Goal: Task Accomplishment & Management: Manage account settings

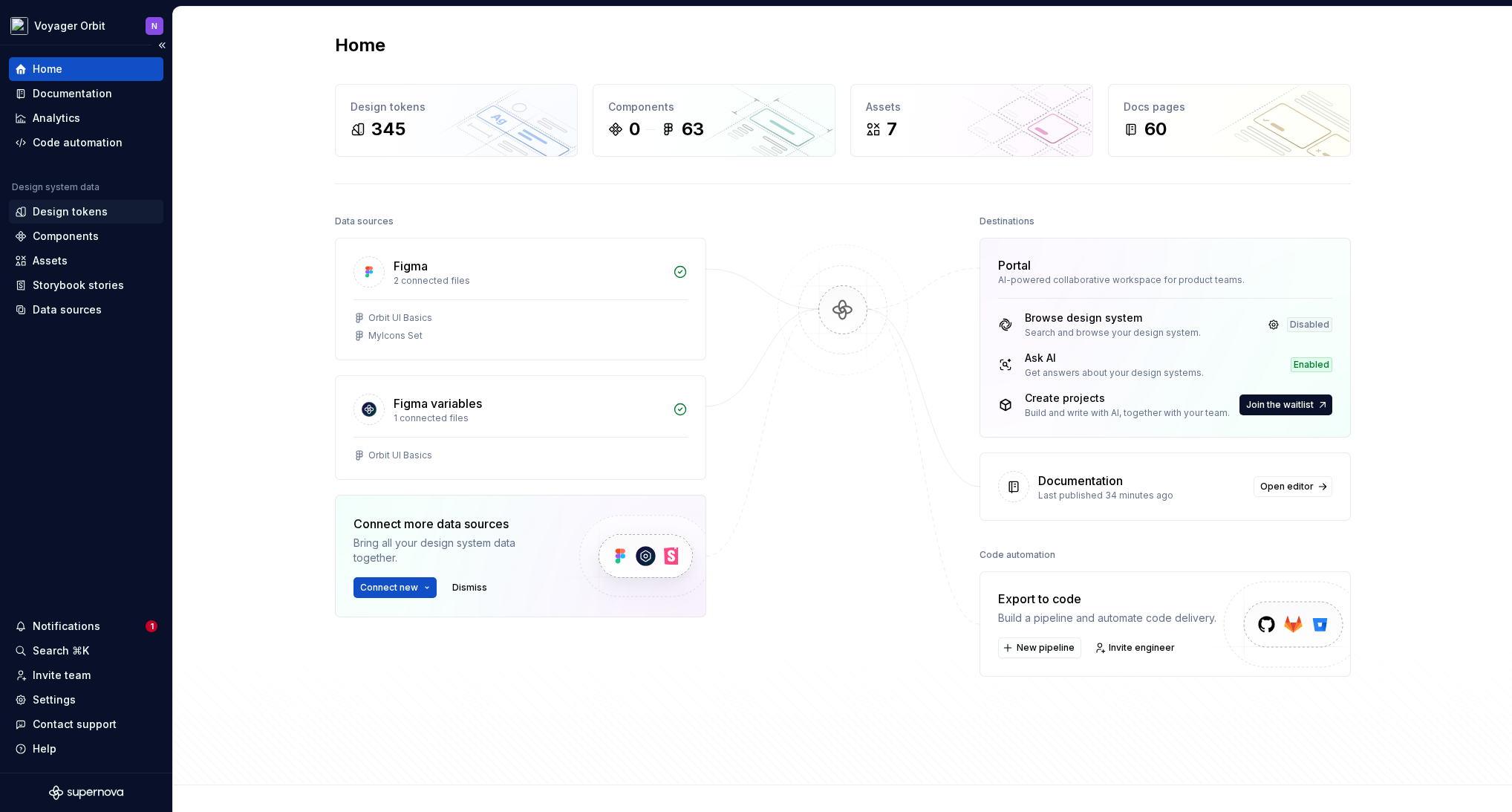
click at [74, 220] on div "Design tokens" at bounding box center [86, 212] width 155 height 24
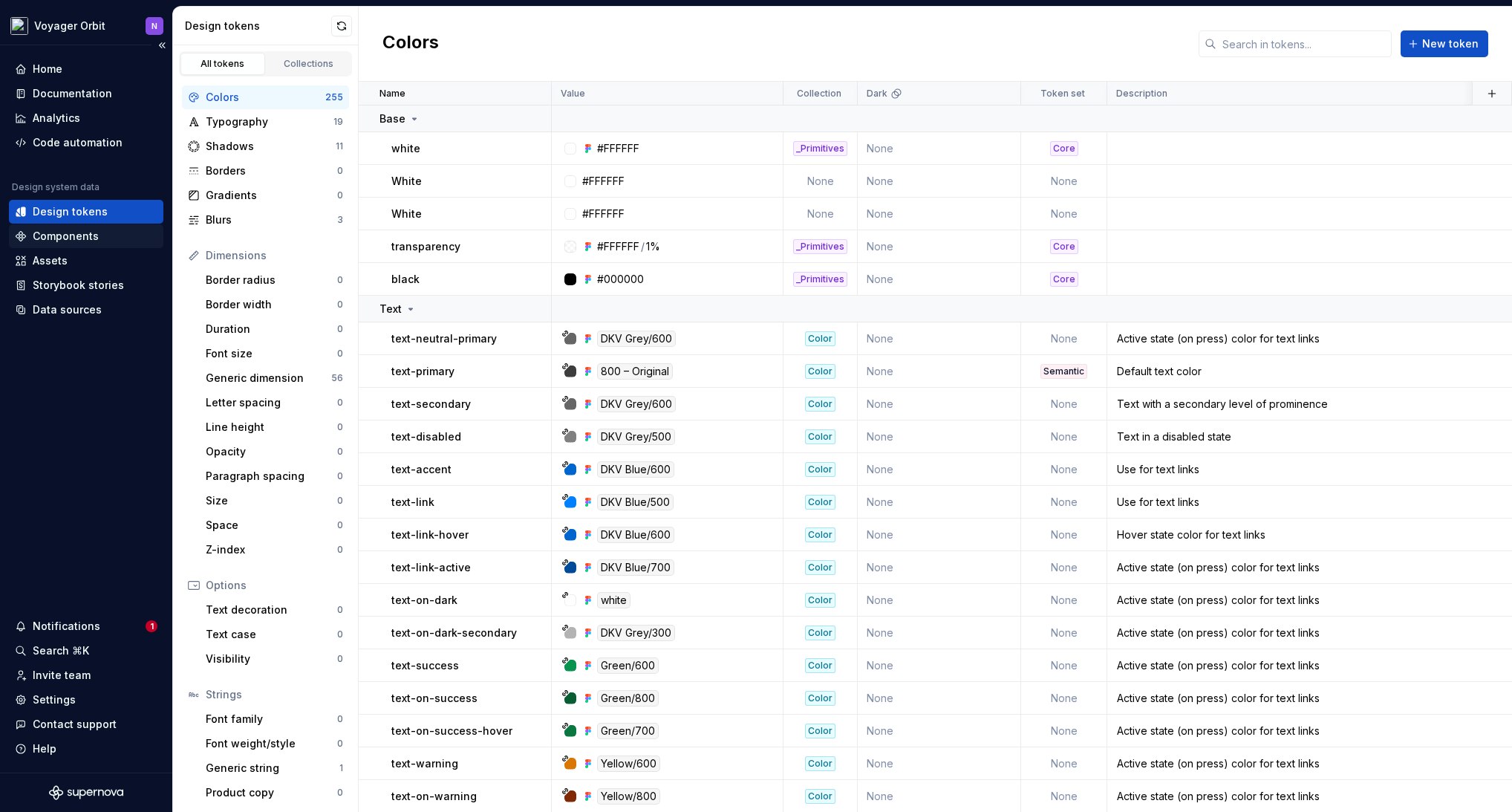
click at [71, 237] on div "Components" at bounding box center [66, 236] width 66 height 14
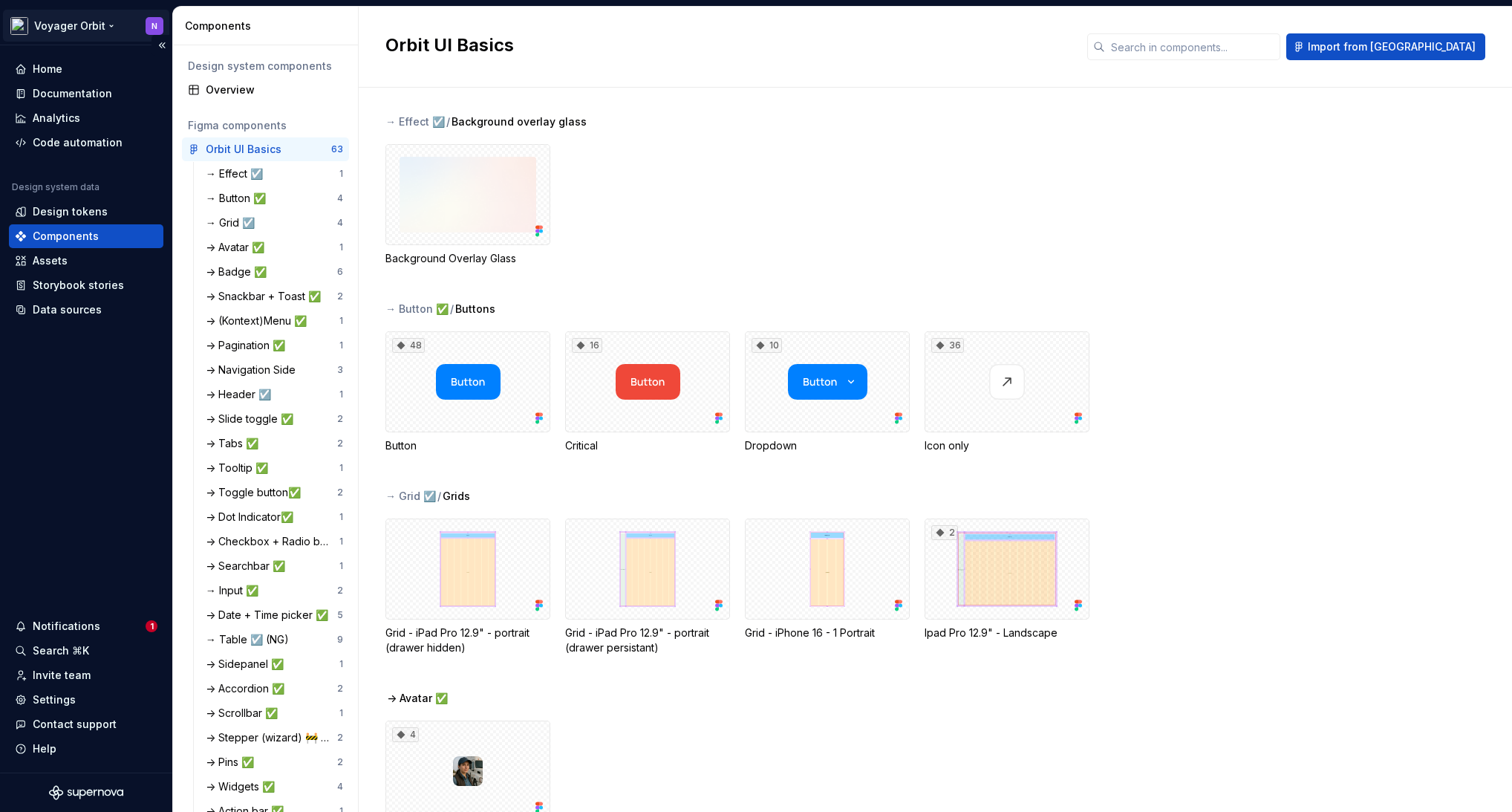
click at [95, 26] on html "Voyager Orbit N Home Documentation Analytics Code automation Design system data…" at bounding box center [756, 406] width 1512 height 812
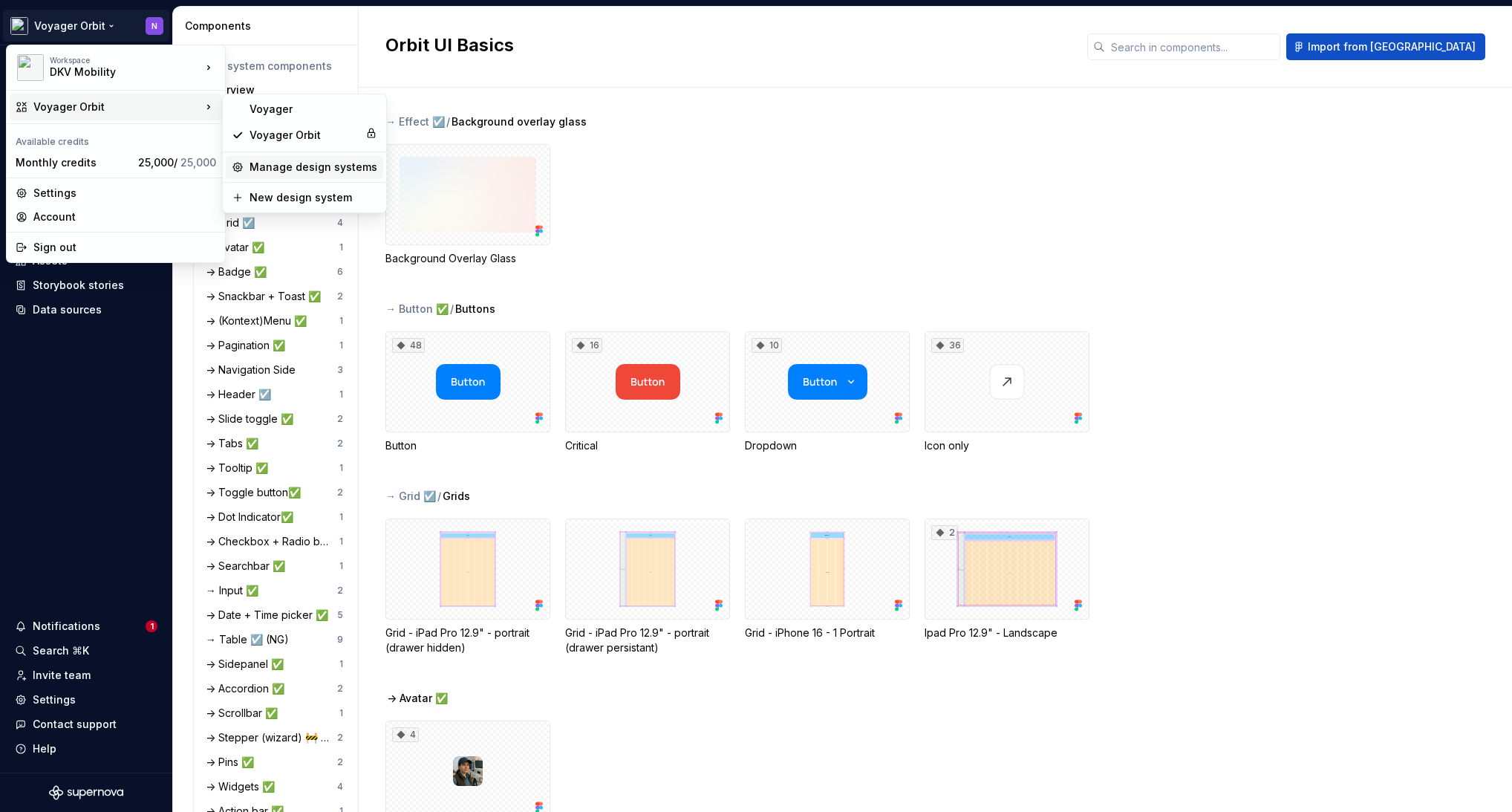
click at [338, 168] on div "Manage design systems" at bounding box center [313, 167] width 128 height 14
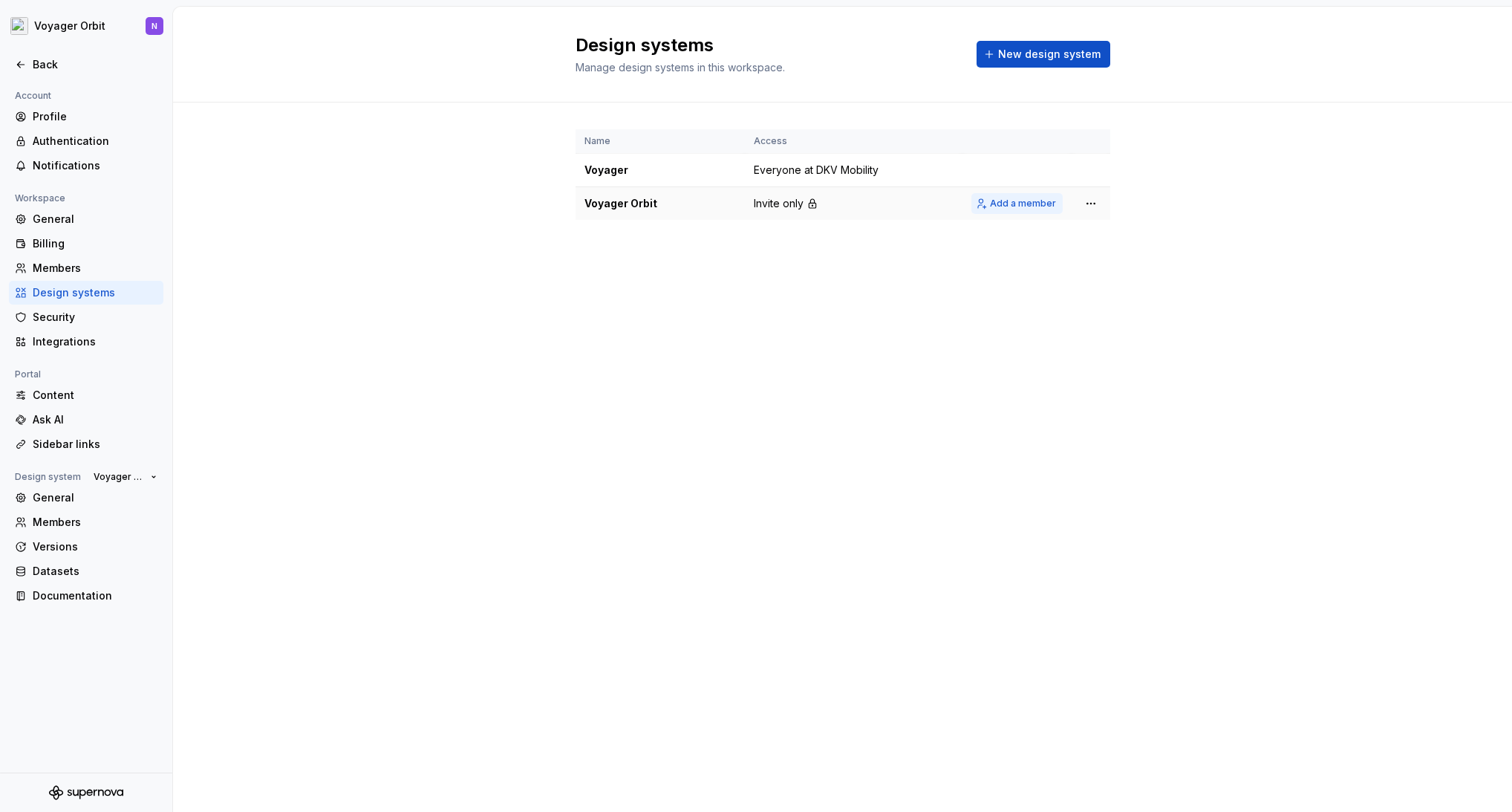
click at [1038, 209] on button "Add a member" at bounding box center [1017, 204] width 91 height 21
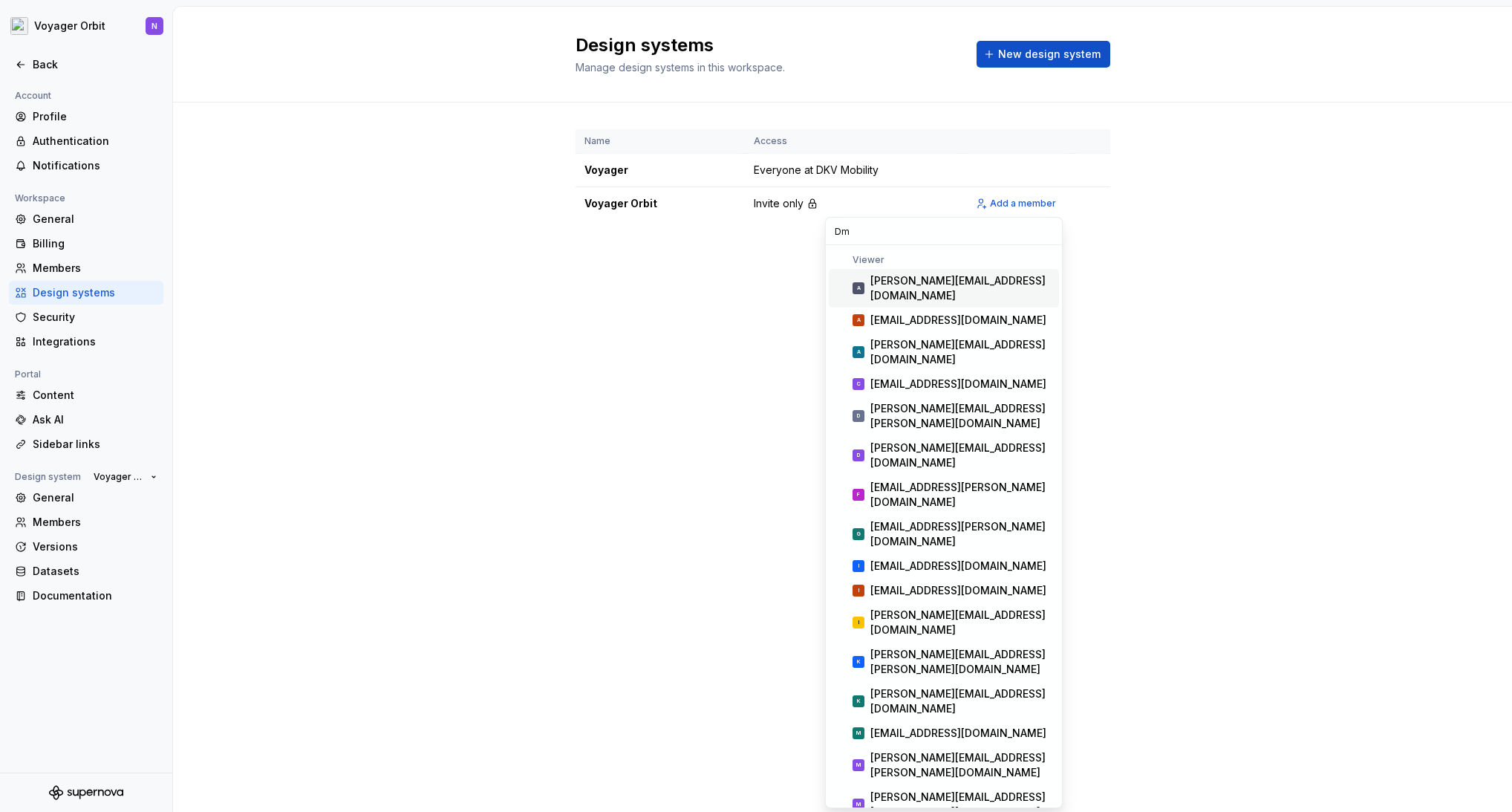
type input "D"
type input "d"
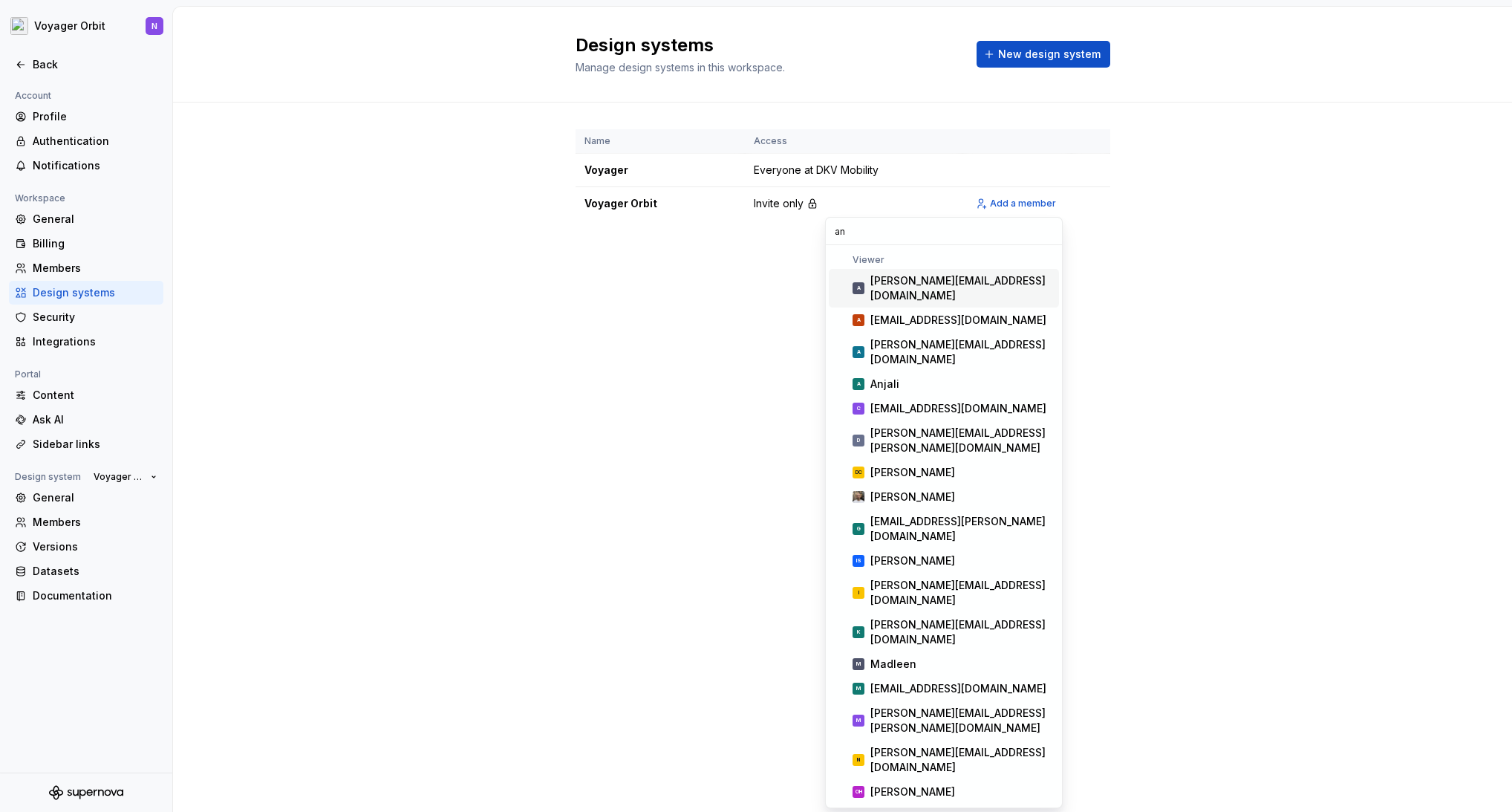
type input "a"
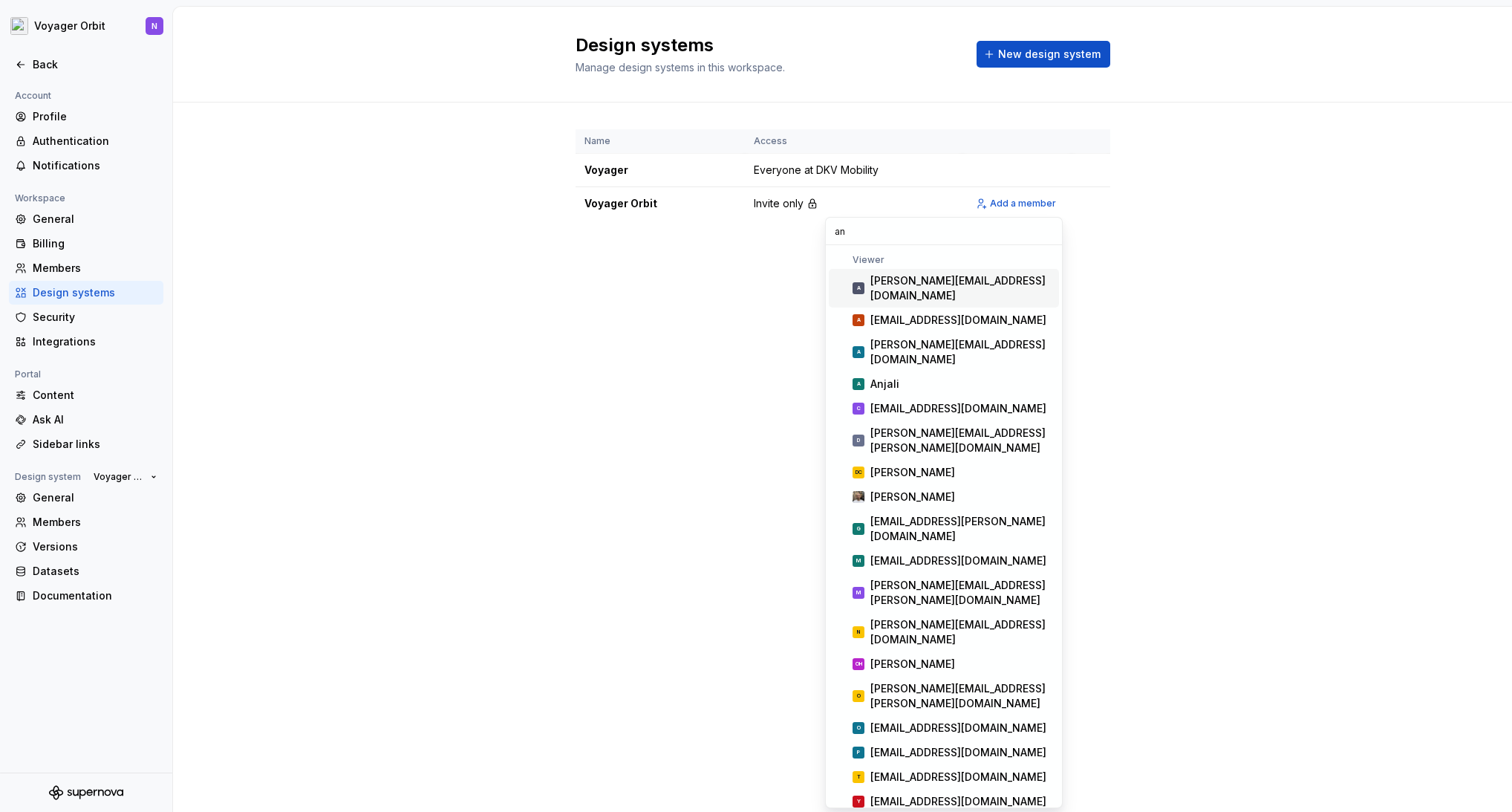
type input "a"
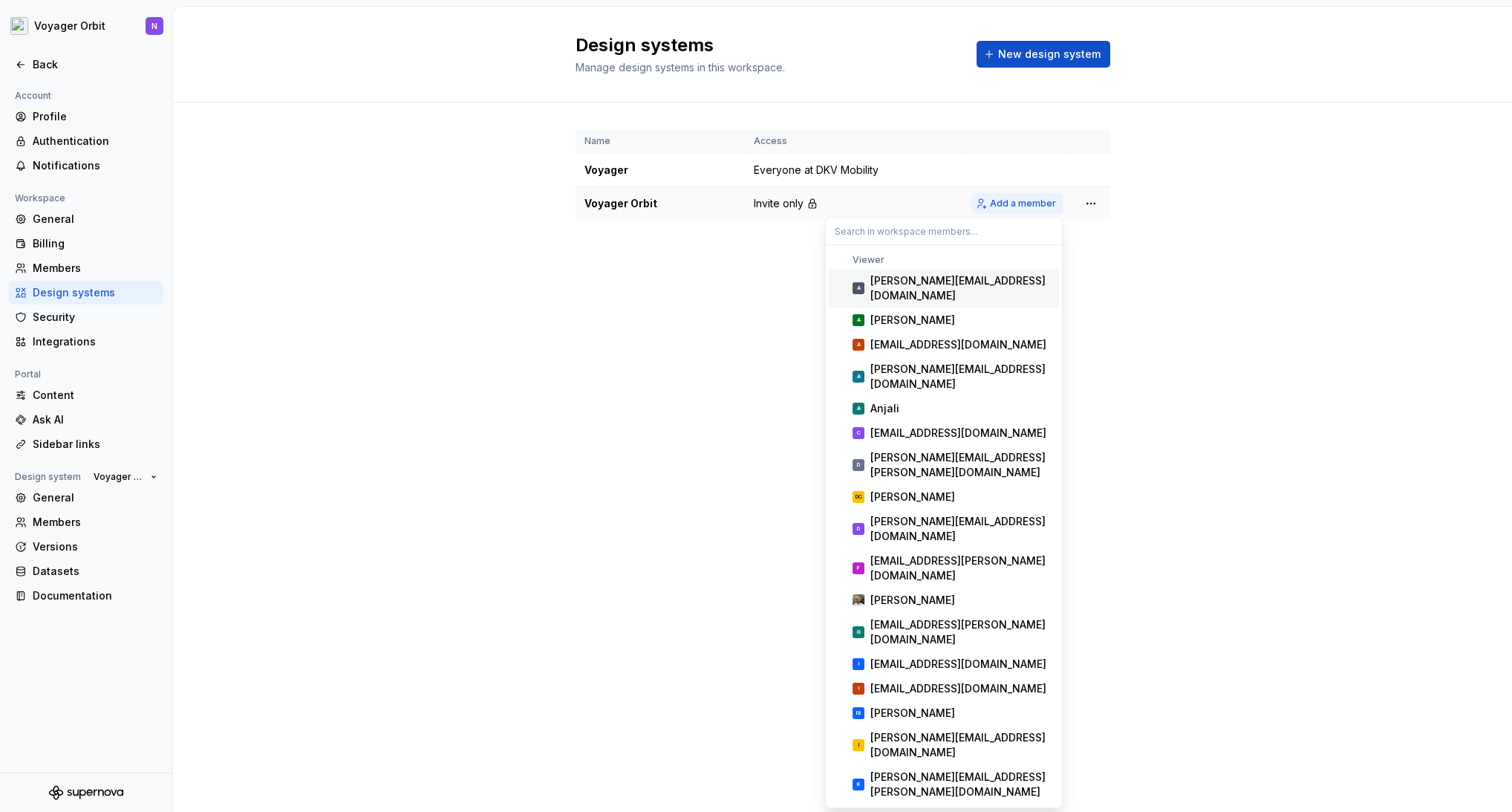
click at [1013, 205] on span "Add a member" at bounding box center [1023, 203] width 66 height 12
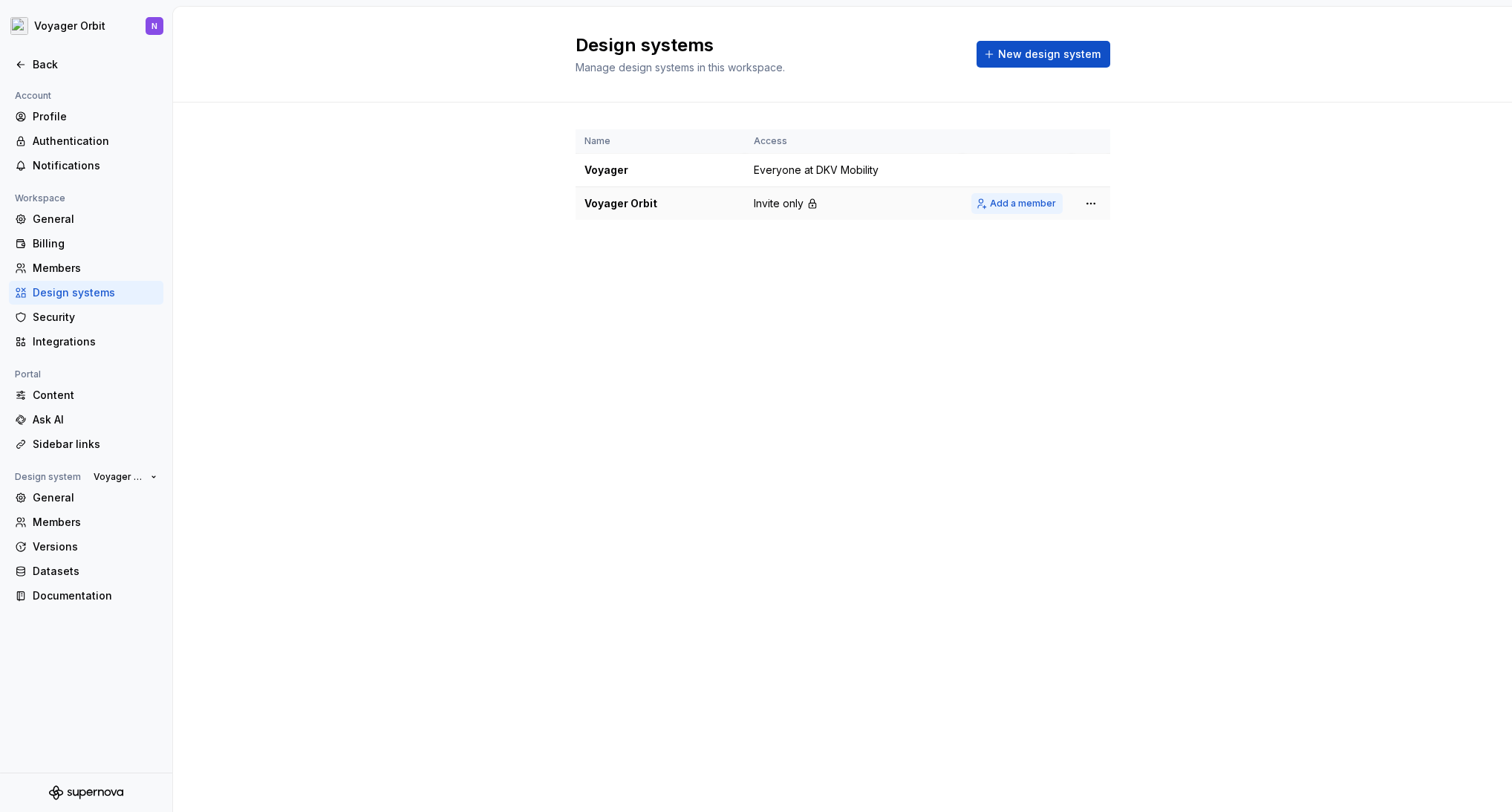
click at [1029, 209] on span "Add a member" at bounding box center [1023, 203] width 66 height 12
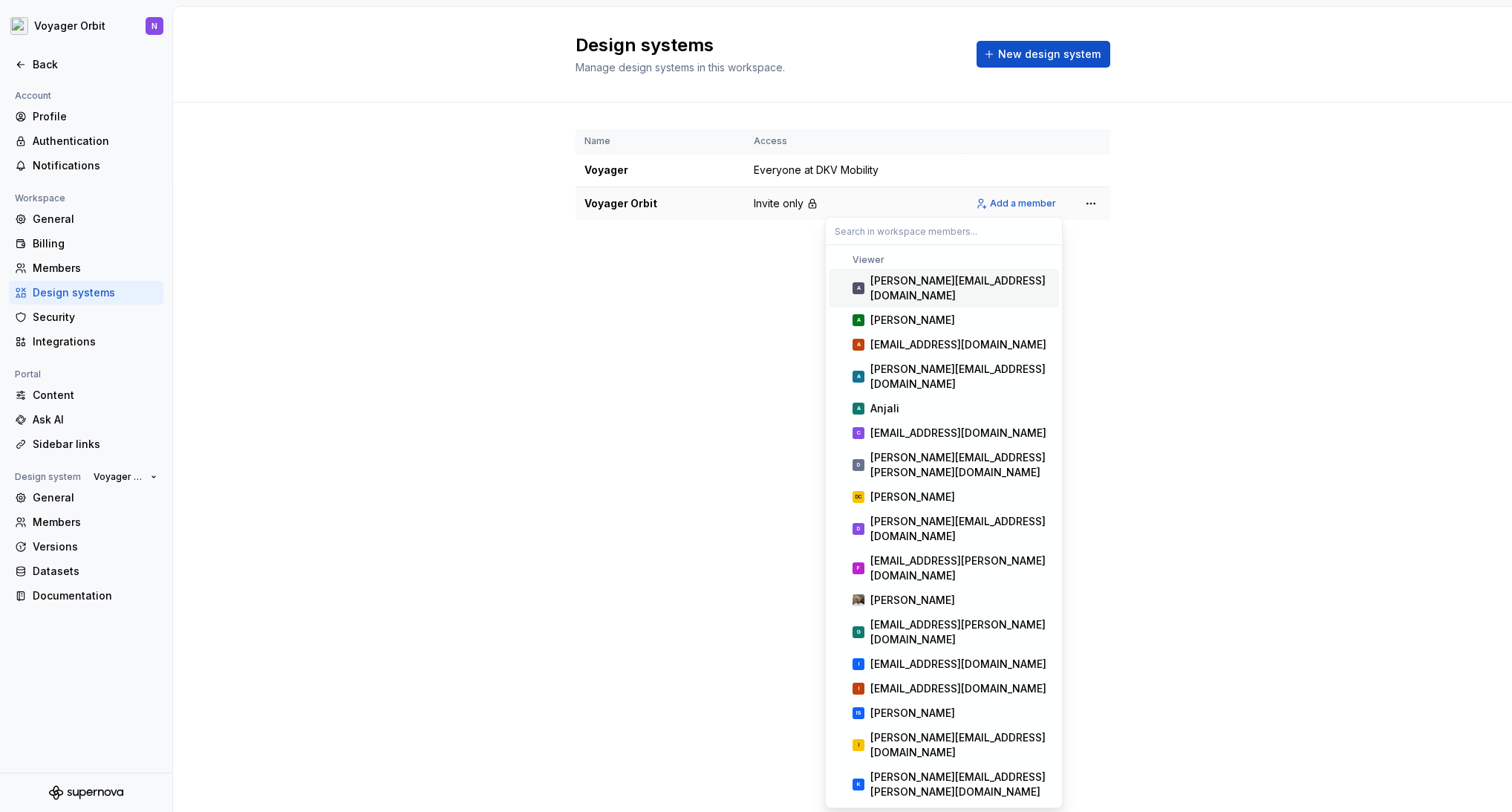
drag, startPoint x: 740, startPoint y: 205, endPoint x: 767, endPoint y: 204, distance: 27.0
click at [740, 205] on td "Voyager Orbit" at bounding box center [660, 203] width 169 height 33
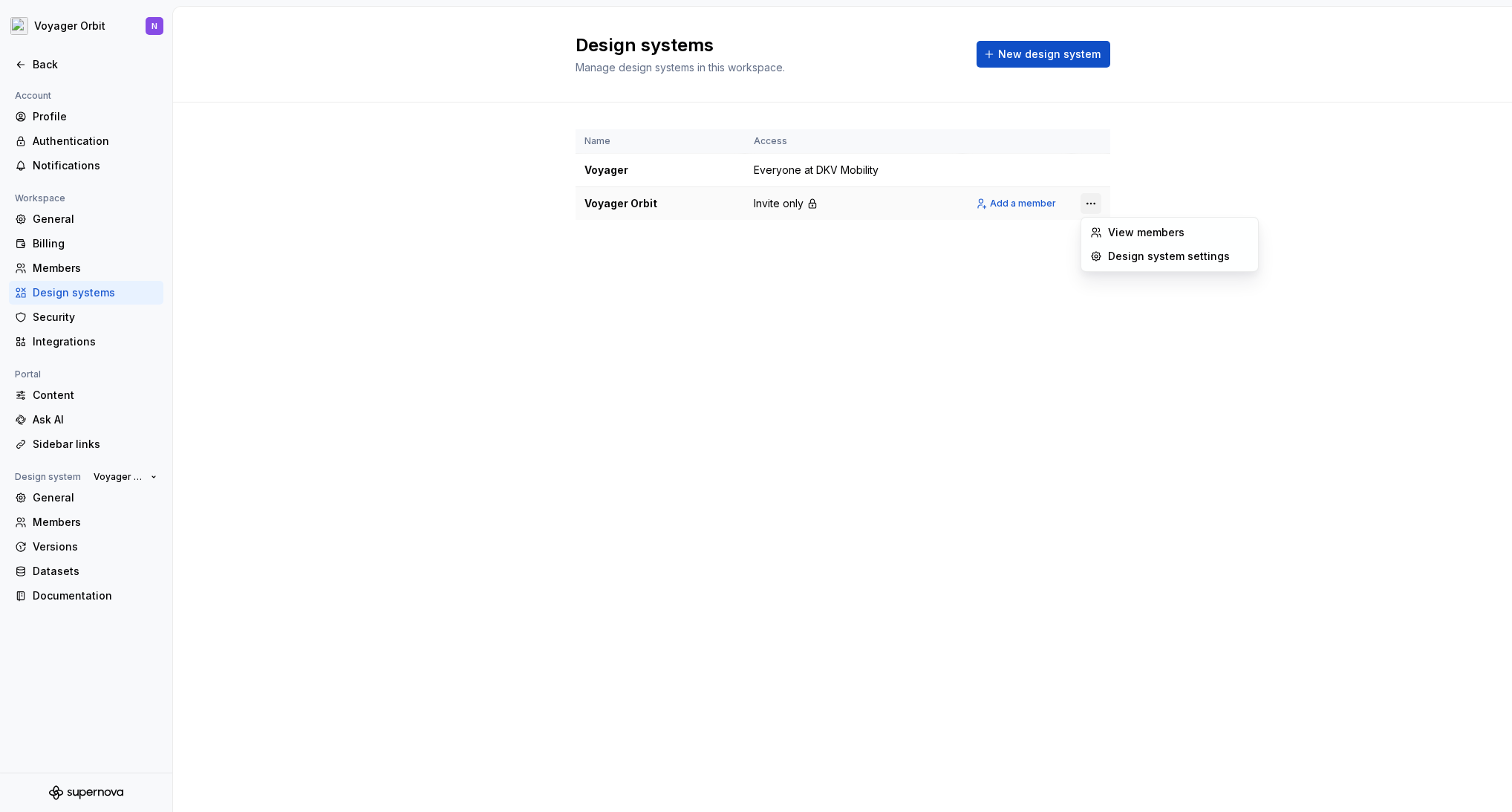
click at [1089, 201] on html "Voyager Orbit N Back Account Profile Authentication Notifications Workspace Gen…" at bounding box center [756, 406] width 1512 height 812
drag, startPoint x: 869, startPoint y: 258, endPoint x: 886, endPoint y: 220, distance: 41.6
click at [869, 258] on html "Voyager Orbit N Back Account Profile Authentication Notifications Workspace Gen…" at bounding box center [756, 406] width 1512 height 812
click at [870, 199] on td "Invite only" at bounding box center [854, 203] width 217 height 33
click at [1042, 201] on span "Add a member" at bounding box center [1023, 203] width 66 height 12
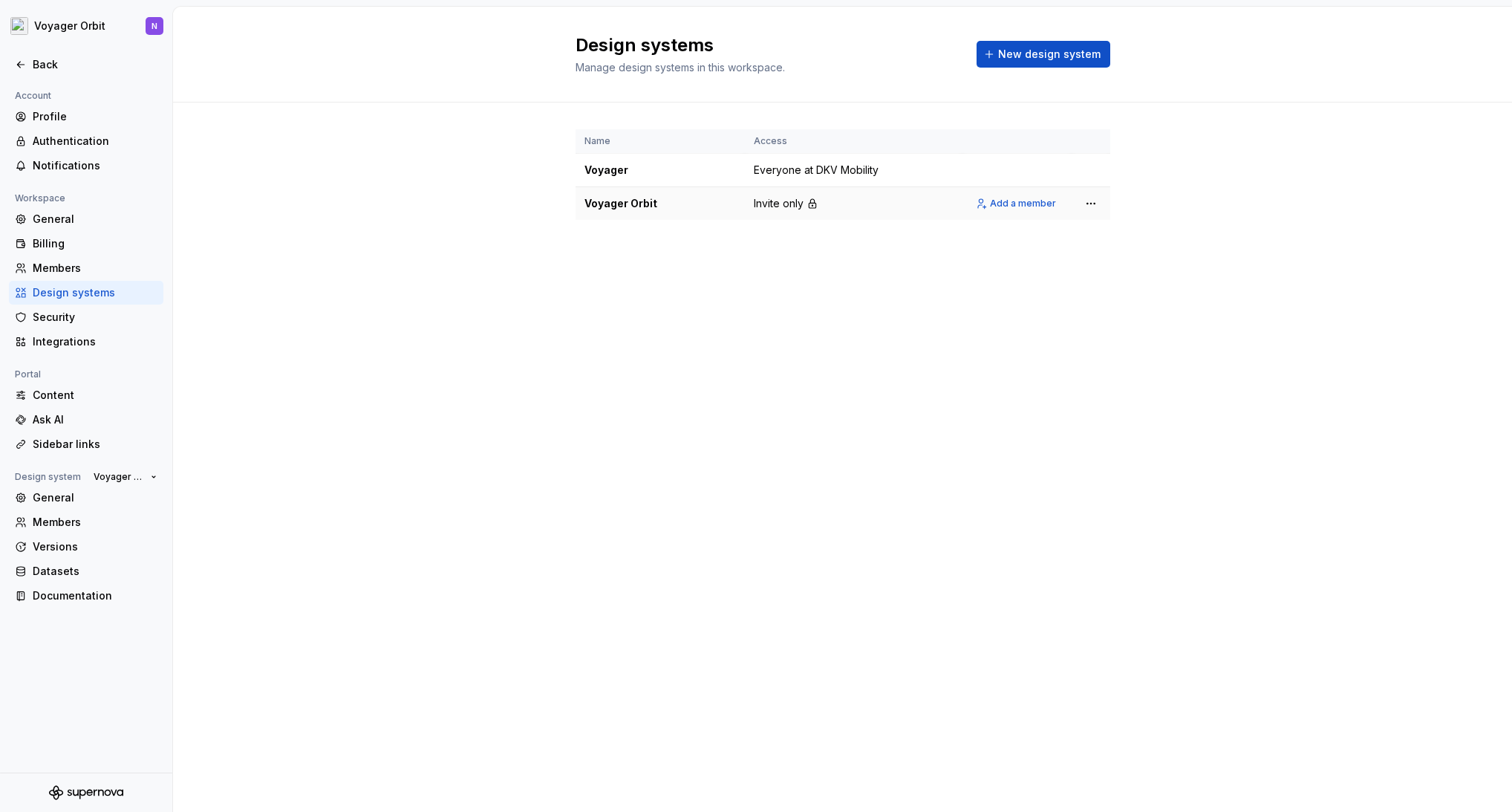
click at [842, 205] on td "Invite only" at bounding box center [854, 203] width 217 height 33
click at [806, 203] on icon at bounding box center [812, 203] width 12 height 12
click at [762, 205] on span "Invite only" at bounding box center [779, 203] width 50 height 14
click at [1089, 207] on html "Voyager Orbit N Back Account Profile Authentication Notifications Workspace Gen…" at bounding box center [756, 406] width 1512 height 812
click at [1147, 238] on div "View members" at bounding box center [1178, 232] width 141 height 14
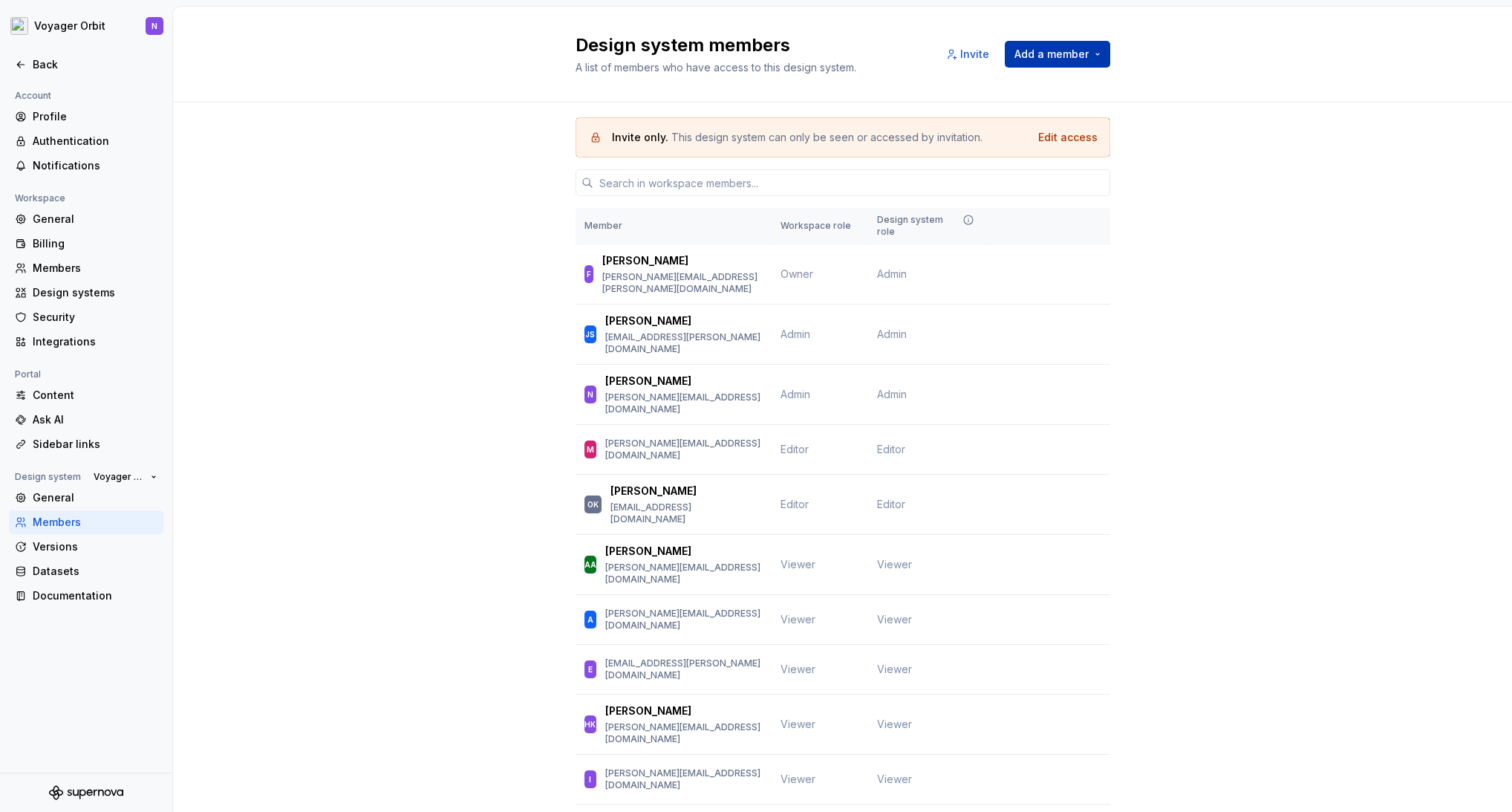
click at [1055, 61] on span "Add a member" at bounding box center [1051, 54] width 74 height 14
click at [971, 51] on span "Invite" at bounding box center [975, 54] width 29 height 14
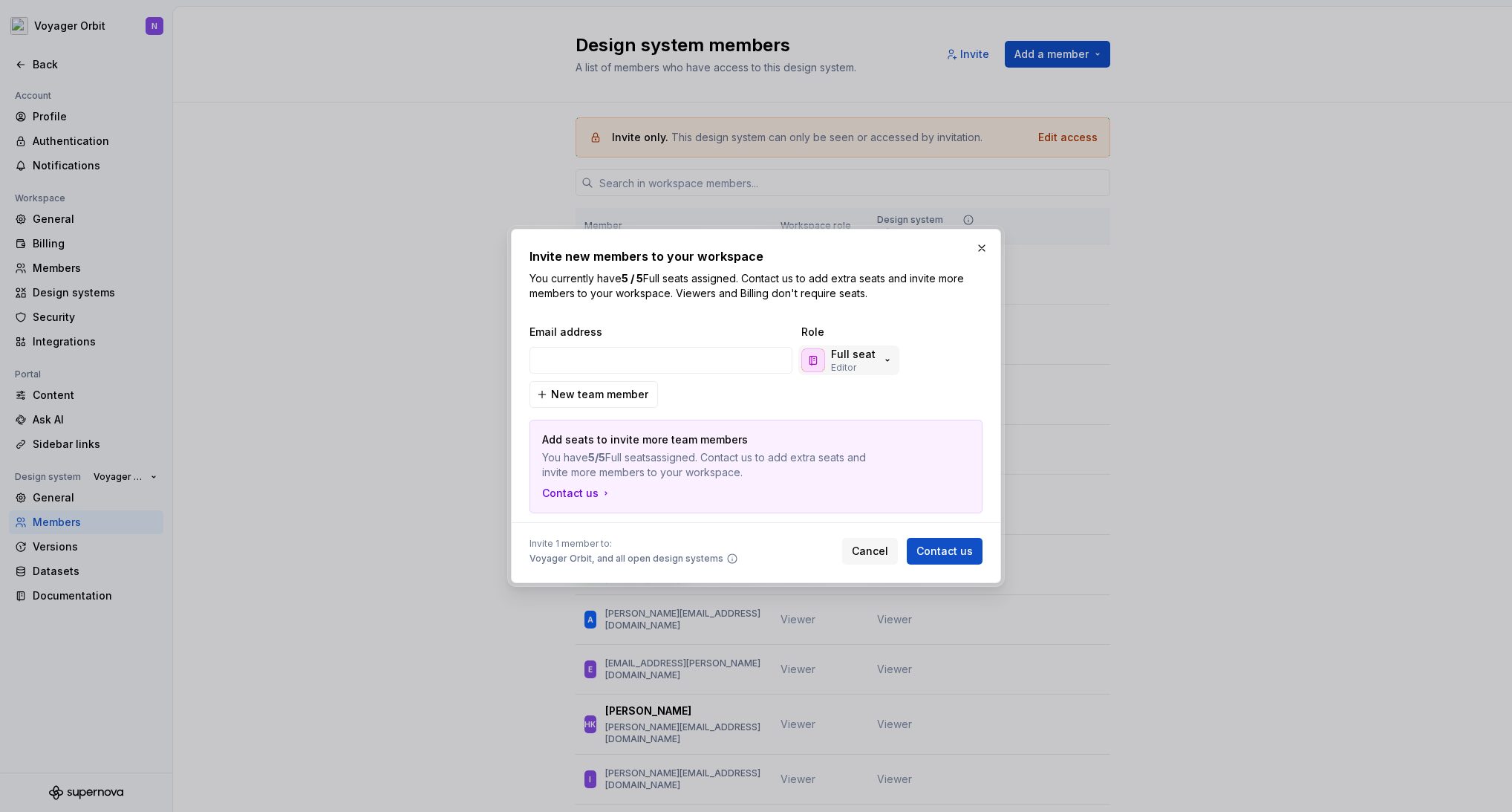
click at [847, 359] on p "Full seat" at bounding box center [853, 354] width 44 height 14
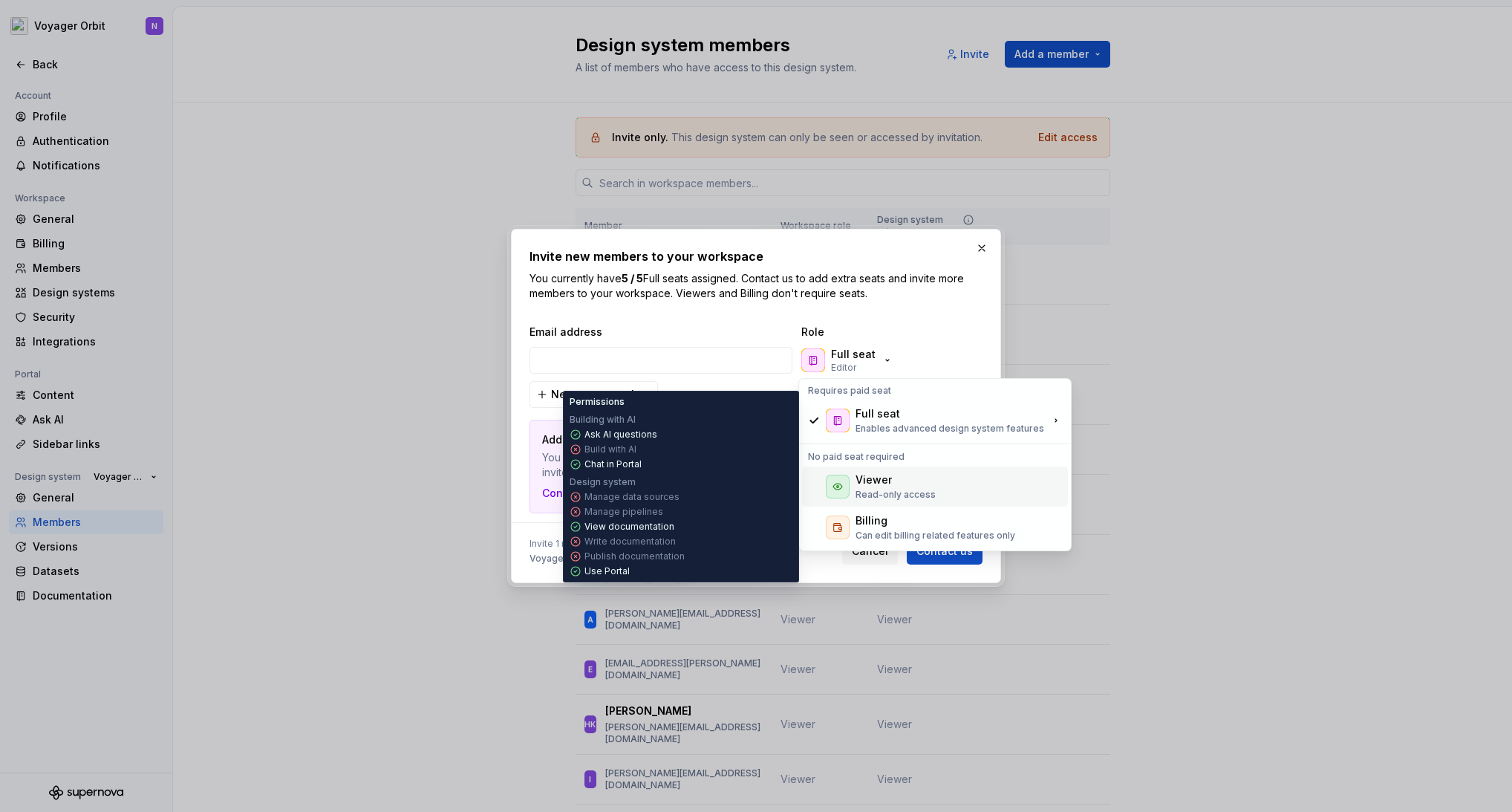
click at [909, 483] on div "Viewer" at bounding box center [896, 479] width 81 height 14
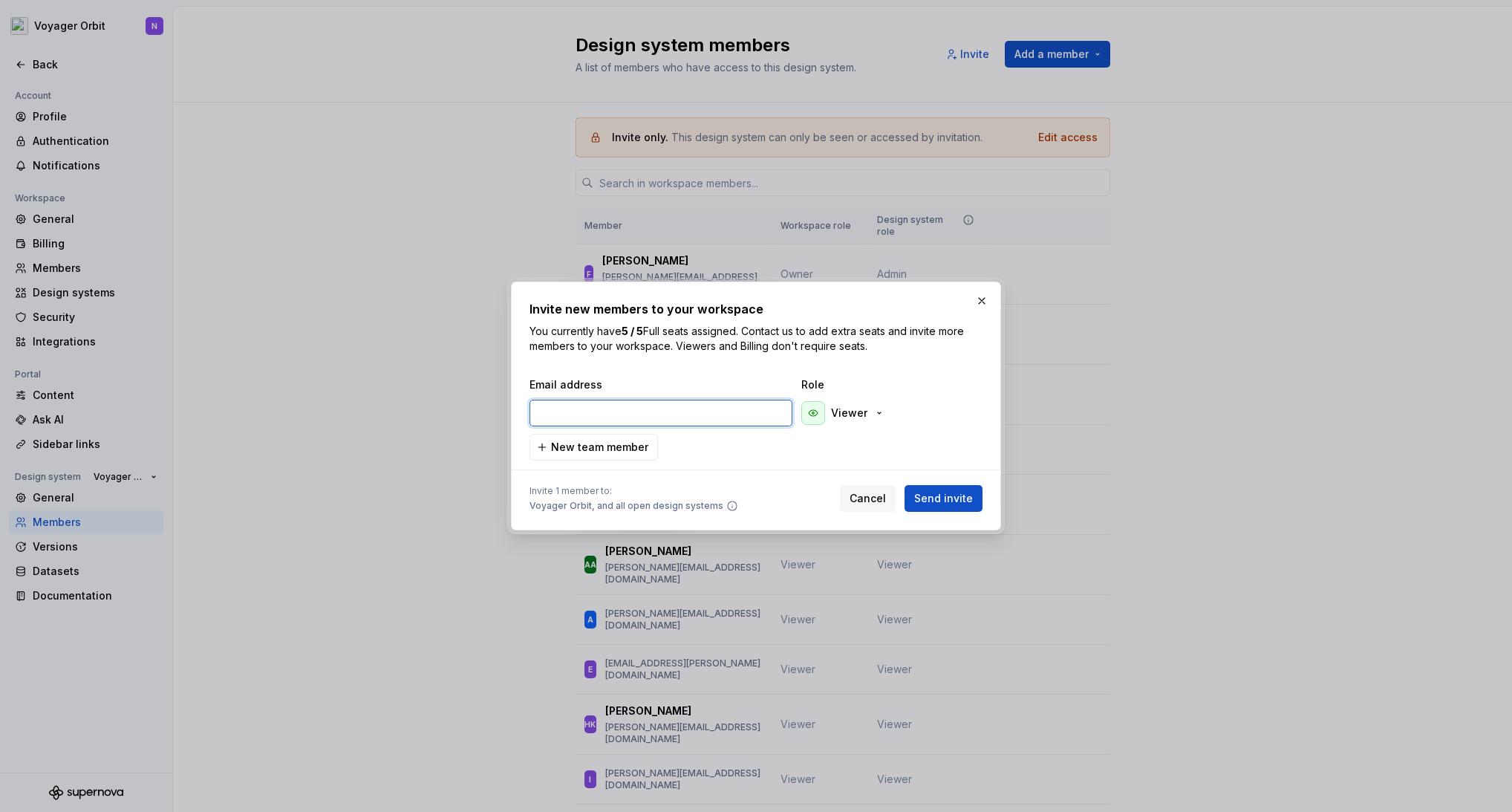
click at [685, 414] on input "email" at bounding box center [661, 412] width 263 height 27
paste input "[PERSON_NAME][EMAIL_ADDRESS][DOMAIN_NAME]"
type input "[PERSON_NAME][EMAIL_ADDRESS][DOMAIN_NAME]"
click at [614, 447] on span "New team member" at bounding box center [599, 447] width 97 height 14
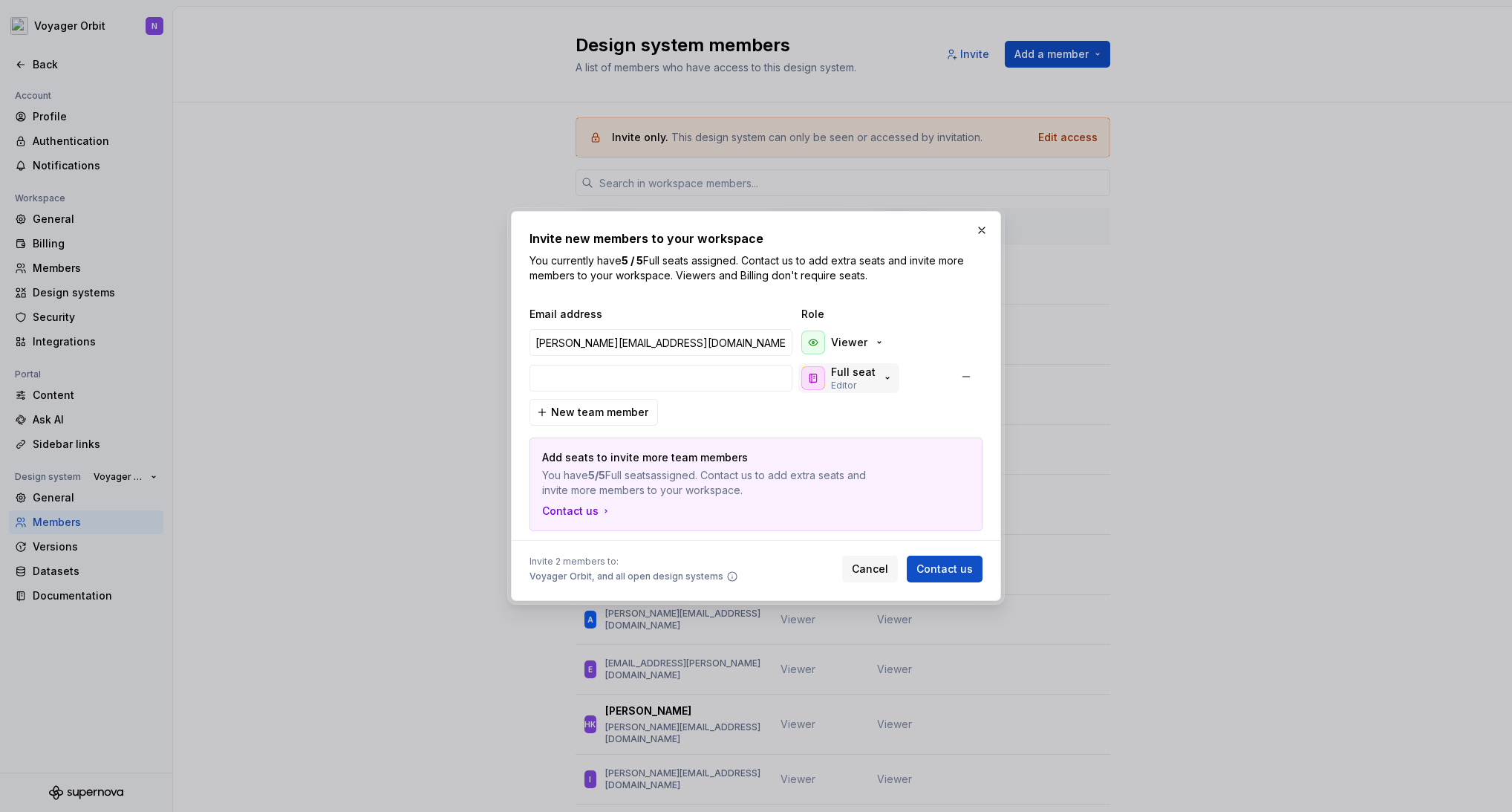
click at [824, 378] on div "button" at bounding box center [814, 379] width 24 height 24
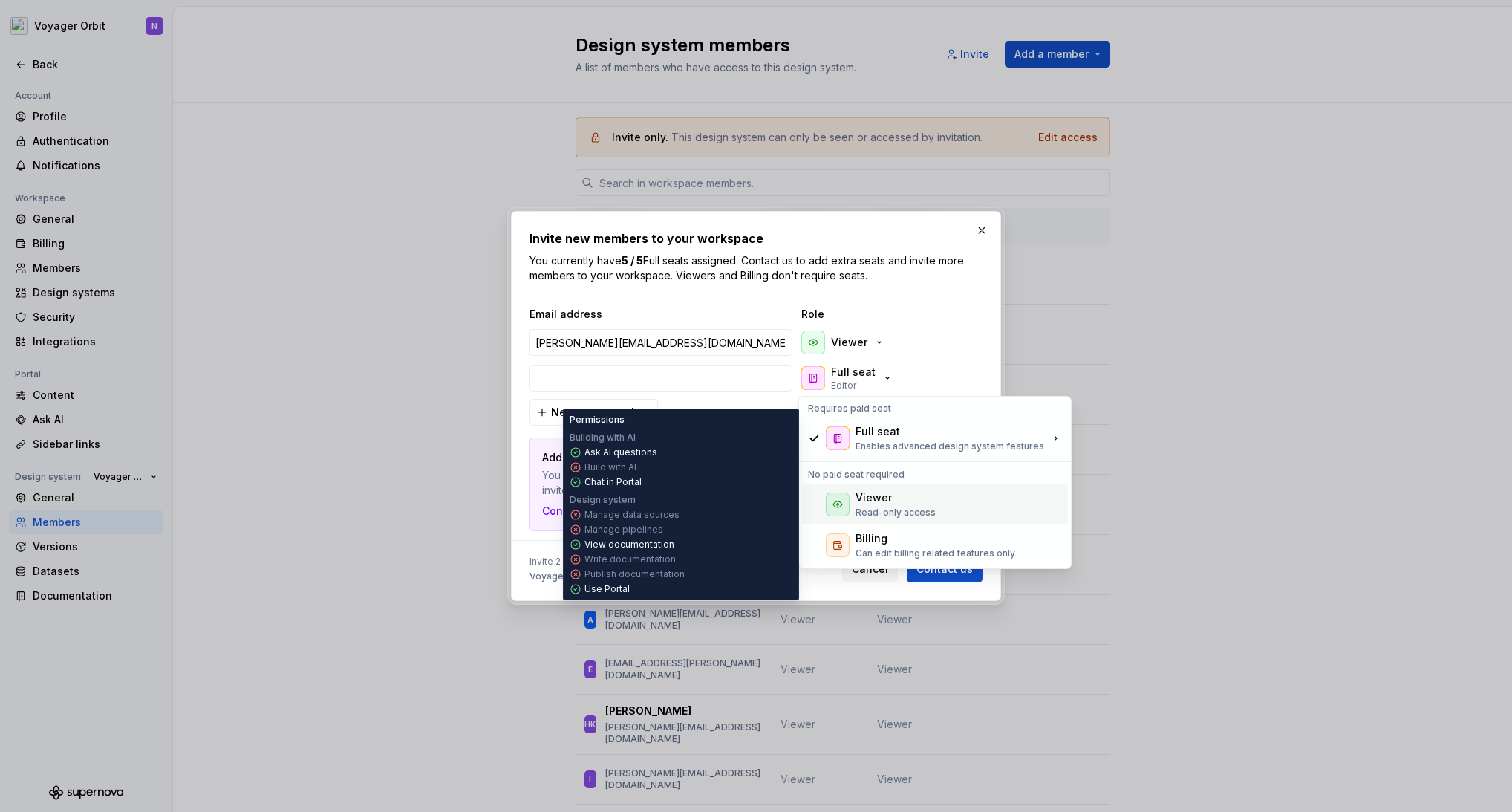
click at [860, 489] on div "Viewer Read-only access" at bounding box center [935, 504] width 266 height 40
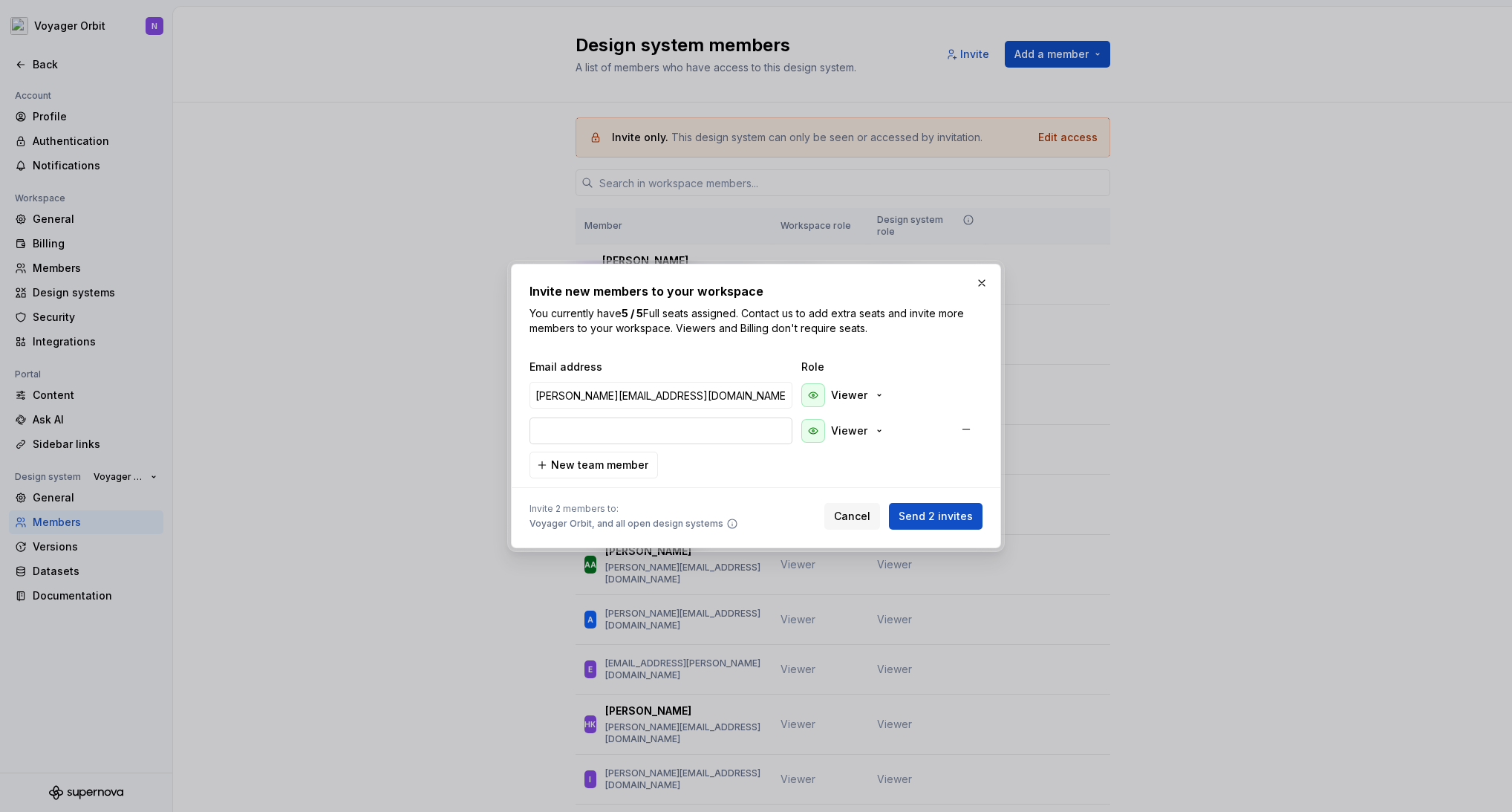
click at [686, 425] on input "email" at bounding box center [661, 430] width 263 height 27
paste input "[EMAIL_ADDRESS][DOMAIN_NAME]"
type input "[EMAIL_ADDRESS][DOMAIN_NAME]"
click at [947, 516] on span "Send 2 invites" at bounding box center [936, 516] width 74 height 14
